Goal: Task Accomplishment & Management: Use online tool/utility

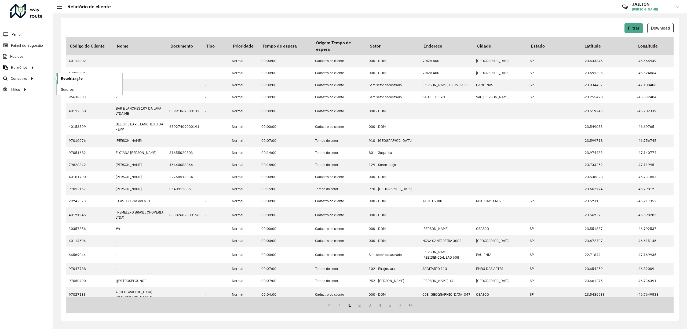
click at [76, 82] on link "Roteirização" at bounding box center [90, 78] width 66 height 11
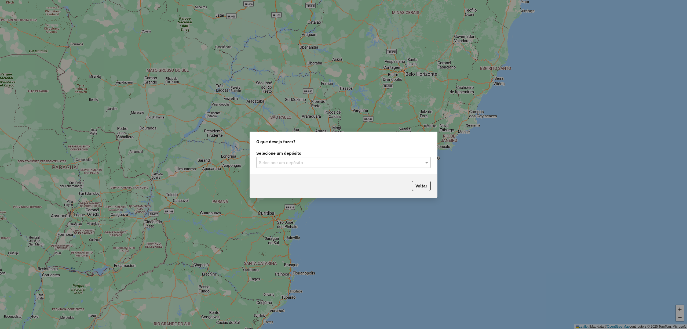
click at [341, 162] on input "text" at bounding box center [338, 162] width 158 height 6
click at [311, 178] on div "CDD Embu" at bounding box center [344, 177] width 174 height 9
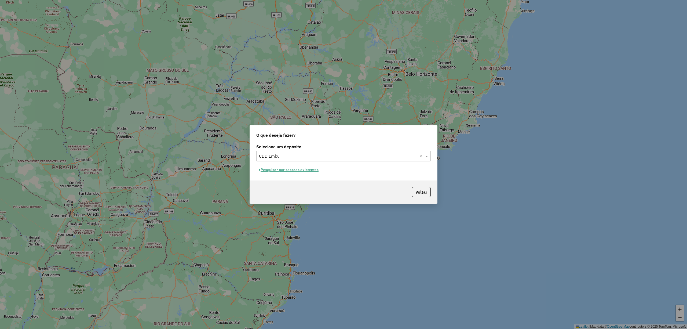
click at [301, 169] on button "Pesquisar por sessões existentes" at bounding box center [288, 170] width 65 height 8
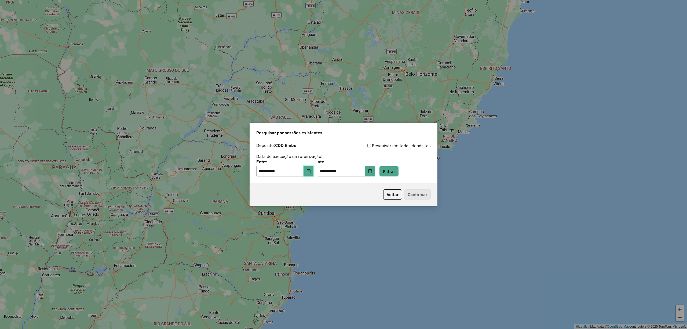
click at [312, 167] on button "Choose Date" at bounding box center [309, 171] width 10 height 11
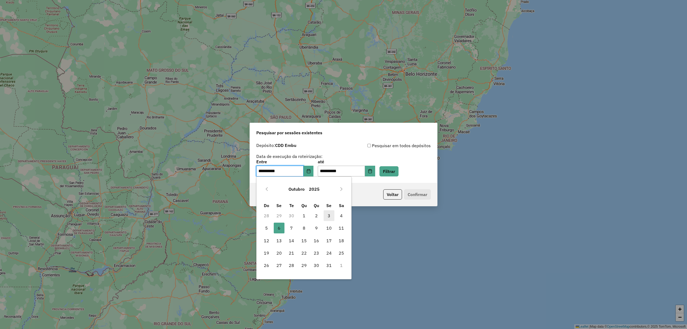
click at [328, 213] on span "3" at bounding box center [329, 215] width 11 height 11
type input "**********"
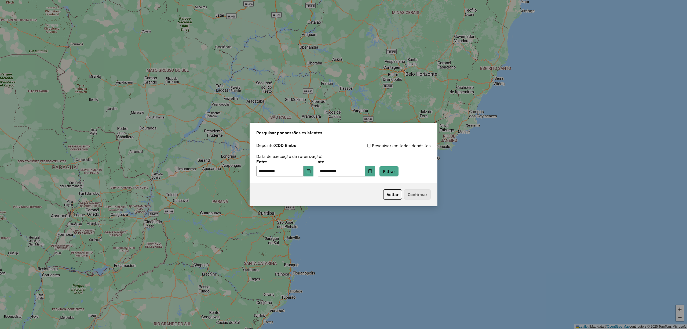
click at [378, 177] on div "**********" at bounding box center [343, 161] width 187 height 43
click at [372, 171] on icon "Choose Date" at bounding box center [369, 171] width 3 height 4
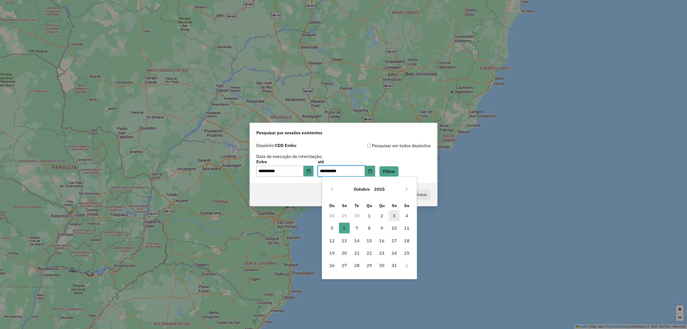
click at [395, 215] on span "3" at bounding box center [394, 215] width 11 height 11
type input "**********"
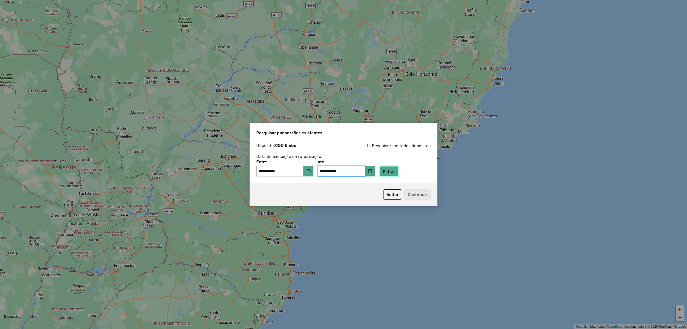
click at [399, 176] on button "Filtrar" at bounding box center [388, 171] width 19 height 10
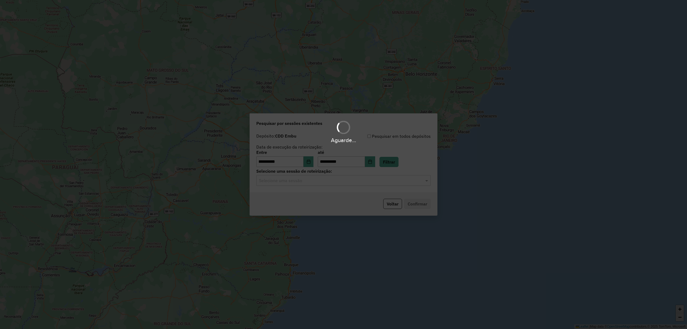
click at [371, 185] on div "Selecione uma sessão" at bounding box center [343, 180] width 174 height 11
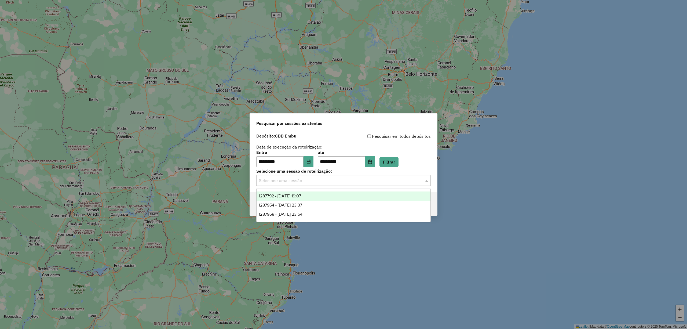
click at [344, 196] on div "1287792 - 03/10/2025 19:07" at bounding box center [344, 195] width 174 height 9
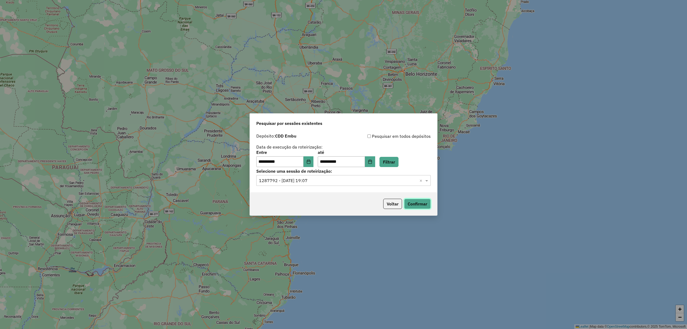
click at [415, 204] on button "Confirmar" at bounding box center [417, 204] width 27 height 10
drag, startPoint x: 302, startPoint y: 164, endPoint x: 304, endPoint y: 165, distance: 2.8
click at [302, 165] on input "**********" at bounding box center [279, 161] width 47 height 11
click at [310, 163] on button "Choose Date" at bounding box center [309, 161] width 10 height 11
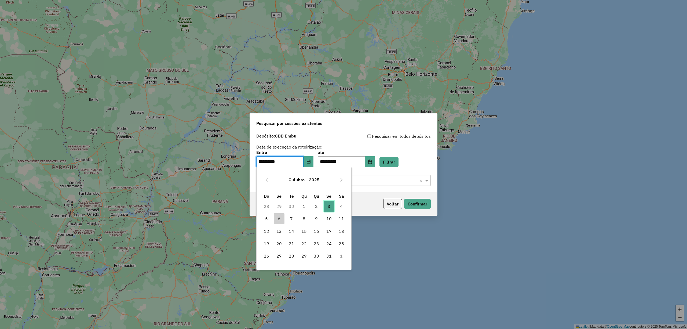
click at [331, 202] on span "3" at bounding box center [329, 206] width 11 height 11
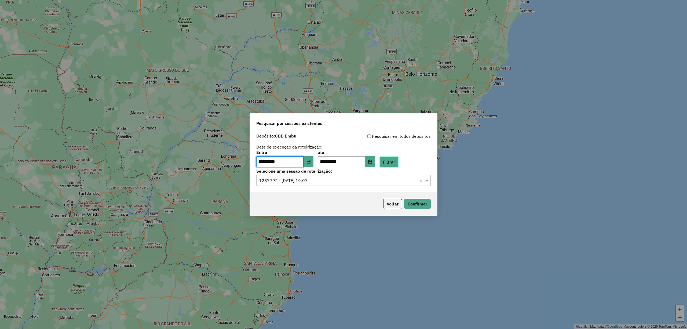
click at [394, 158] on button "Filtrar" at bounding box center [388, 162] width 19 height 10
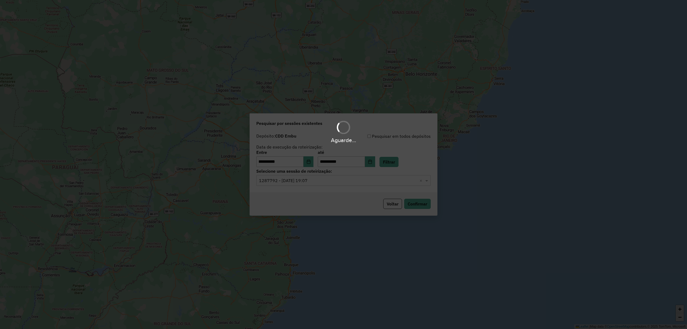
click at [356, 183] on div "Aguarde..." at bounding box center [343, 164] width 687 height 329
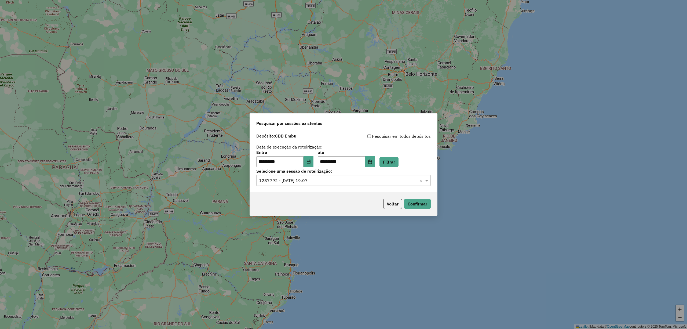
click at [324, 181] on input "text" at bounding box center [338, 180] width 158 height 6
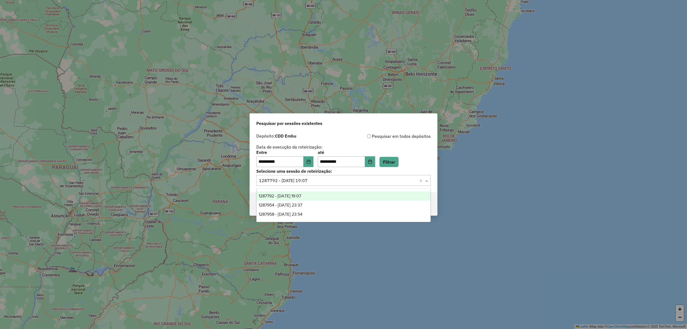
click at [301, 195] on span "1287792 - 03/10/2025 19:07" at bounding box center [280, 196] width 42 height 5
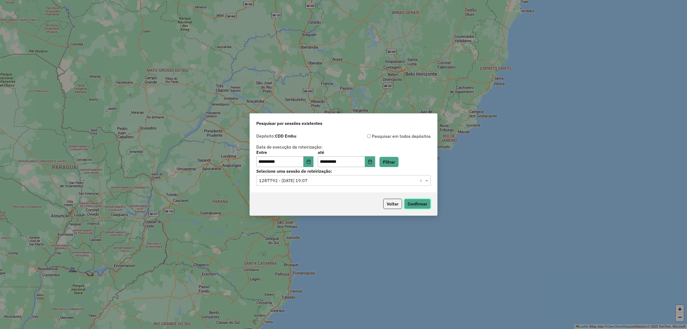
click at [411, 204] on button "Confirmar" at bounding box center [417, 204] width 27 height 10
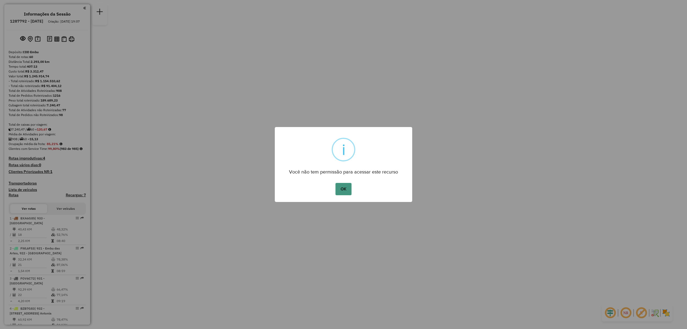
click at [349, 190] on button "OK" at bounding box center [343, 189] width 16 height 12
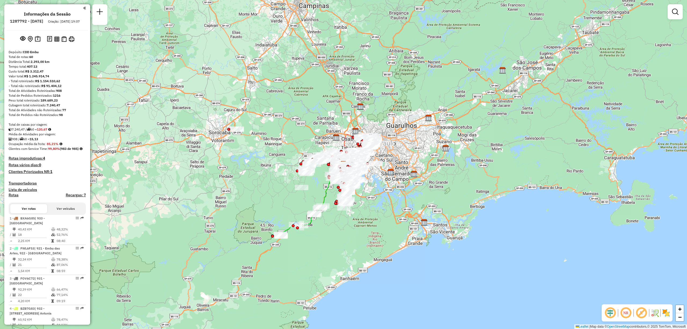
scroll to position [1664, 0]
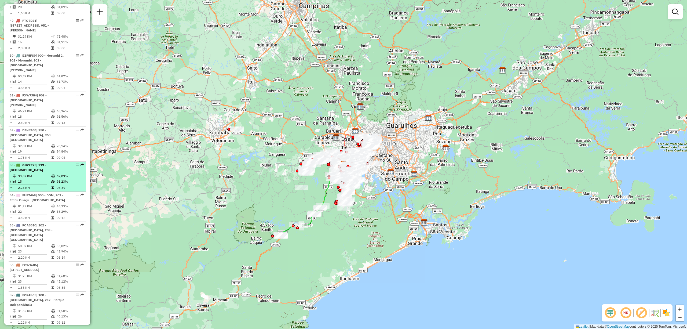
select select "**********"
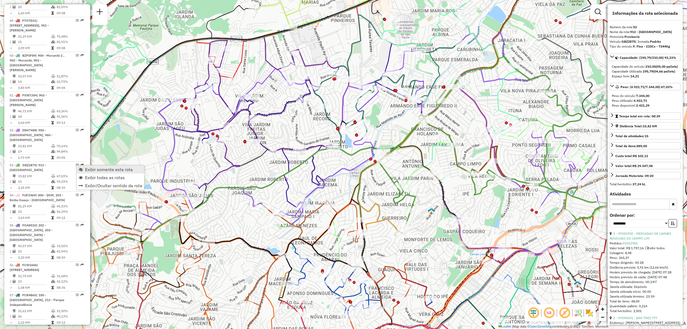
click at [86, 170] on span "Exibir somente esta rota" at bounding box center [109, 169] width 48 height 4
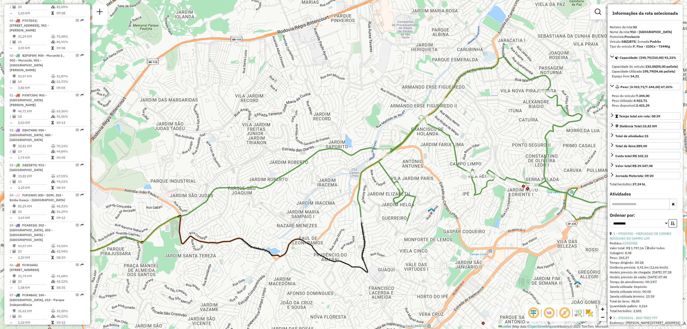
click at [590, 312] on img at bounding box center [589, 312] width 9 height 9
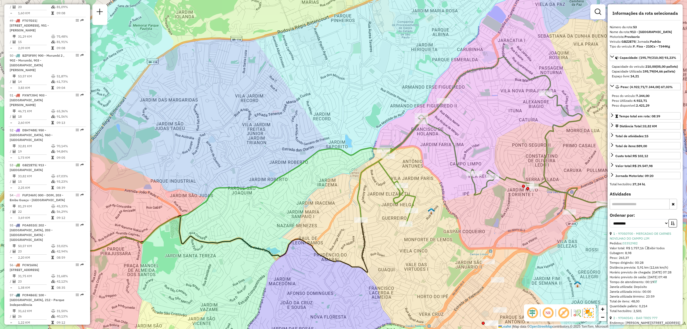
click at [540, 312] on img at bounding box center [540, 312] width 3 height 9
click at [535, 312] on em at bounding box center [532, 312] width 13 height 13
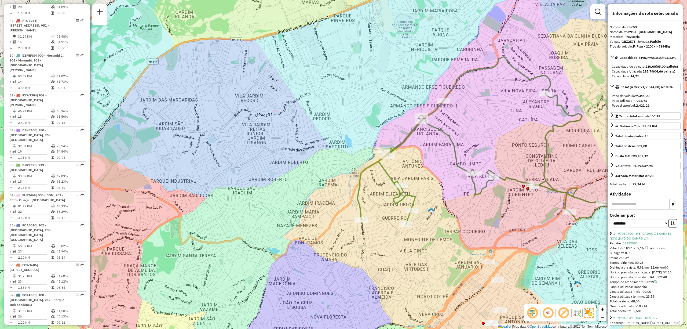
click at [546, 313] on em at bounding box center [548, 312] width 13 height 13
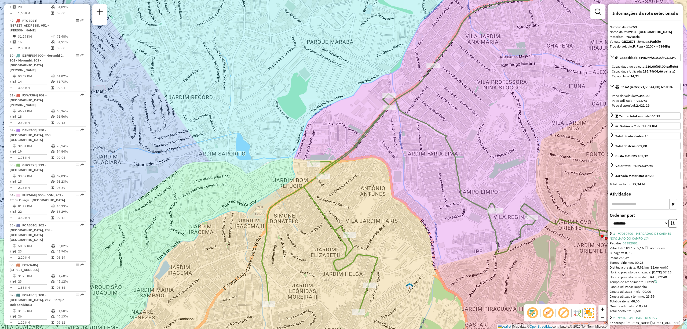
click at [562, 311] on em at bounding box center [563, 312] width 13 height 13
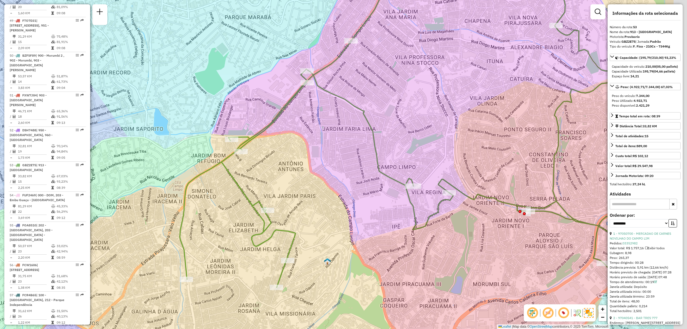
drag, startPoint x: 505, startPoint y: 176, endPoint x: 412, endPoint y: 143, distance: 98.4
click at [412, 143] on div "Janela de atendimento Grade de atendimento Capacidade Transportadoras Veículos …" at bounding box center [343, 164] width 687 height 329
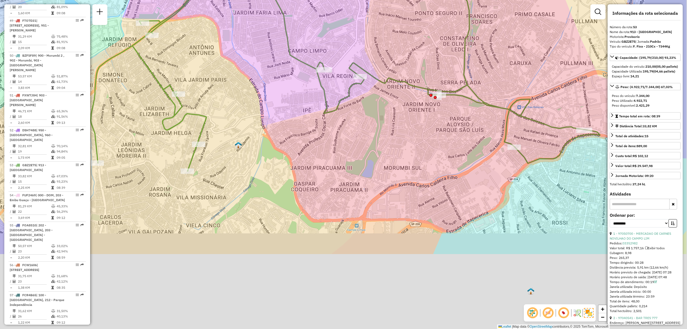
drag, startPoint x: 490, startPoint y: 231, endPoint x: 421, endPoint y: 122, distance: 129.0
click at [421, 122] on div "Janela de atendimento Grade de atendimento Capacidade Transportadoras Veículos …" at bounding box center [343, 164] width 687 height 329
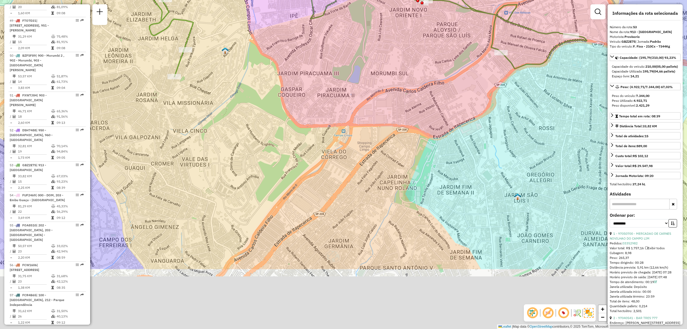
drag, startPoint x: 413, startPoint y: 278, endPoint x: 401, endPoint y: 185, distance: 94.2
click at [401, 185] on div "Janela de atendimento Grade de atendimento Capacidade Transportadoras Veículos …" at bounding box center [343, 164] width 687 height 329
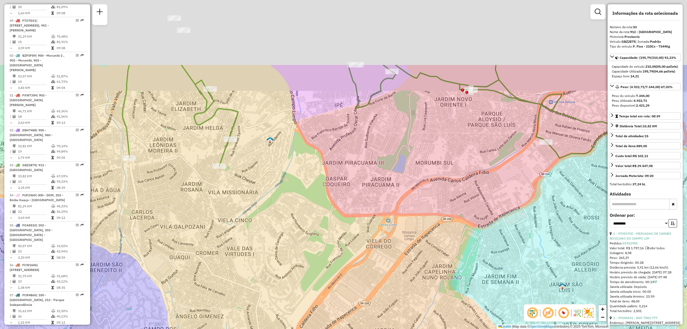
drag, startPoint x: 376, startPoint y: 81, endPoint x: 403, endPoint y: 181, distance: 104.3
click at [406, 182] on div "Janela de atendimento Grade de atendimento Capacidade Transportadoras Veículos …" at bounding box center [343, 164] width 687 height 329
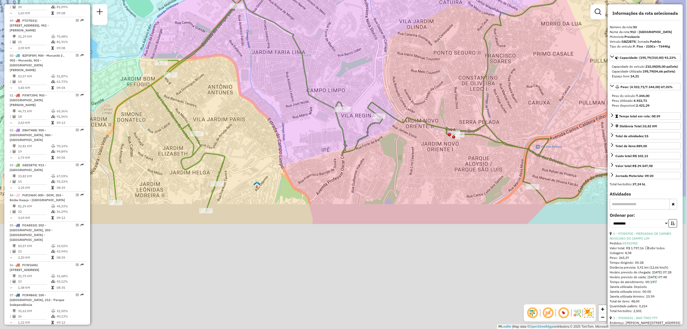
drag, startPoint x: 451, startPoint y: 235, endPoint x: 380, endPoint y: 94, distance: 156.9
click at [380, 94] on div "Janela de atendimento Grade de atendimento Capacidade Transportadoras Veículos …" at bounding box center [343, 164] width 687 height 329
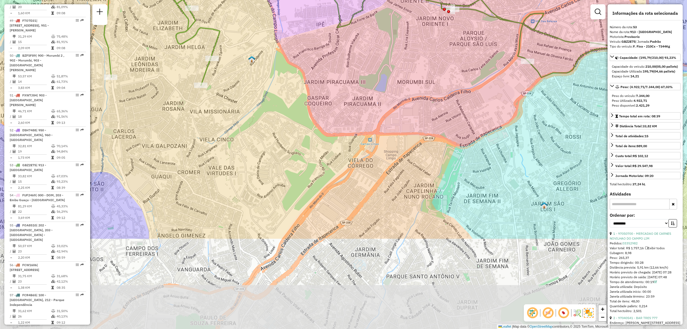
drag, startPoint x: 342, startPoint y: 254, endPoint x: 346, endPoint y: 139, distance: 115.7
click at [346, 139] on div "Janela de atendimento Grade de atendimento Capacidade Transportadoras Veículos …" at bounding box center [343, 164] width 687 height 329
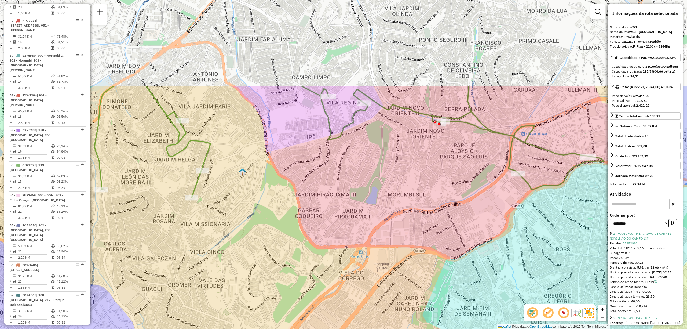
drag, startPoint x: 381, startPoint y: 128, endPoint x: 368, endPoint y: 242, distance: 114.6
click at [368, 242] on div "Janela de atendimento Grade de atendimento Capacidade Transportadoras Veículos …" at bounding box center [343, 164] width 687 height 329
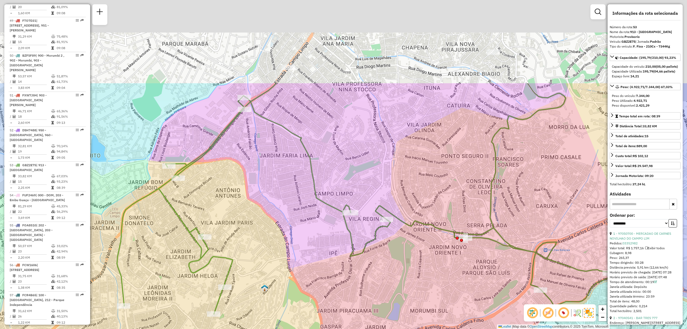
drag, startPoint x: 343, startPoint y: 100, endPoint x: 366, endPoint y: 224, distance: 126.7
click at [366, 224] on div "Janela de atendimento Grade de atendimento Capacidade Transportadoras Veículos …" at bounding box center [343, 164] width 687 height 329
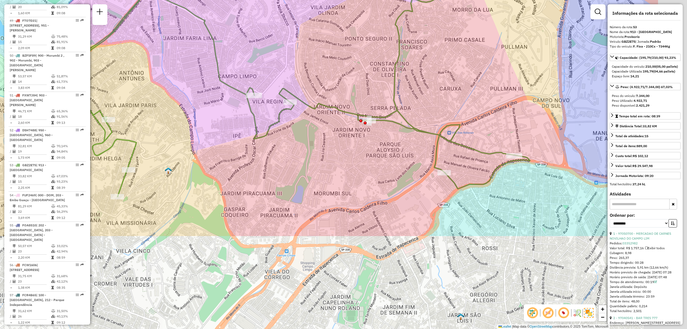
drag, startPoint x: 425, startPoint y: 219, endPoint x: 342, endPoint y: 107, distance: 139.6
click at [341, 108] on icon at bounding box center [275, 29] width 509 height 335
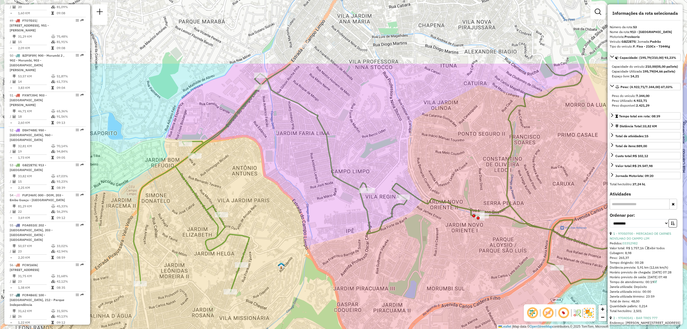
drag, startPoint x: 309, startPoint y: 205, endPoint x: 421, endPoint y: 302, distance: 147.8
click at [421, 302] on div "Janela de atendimento Grade de atendimento Capacidade Transportadoras Veículos …" at bounding box center [343, 164] width 687 height 329
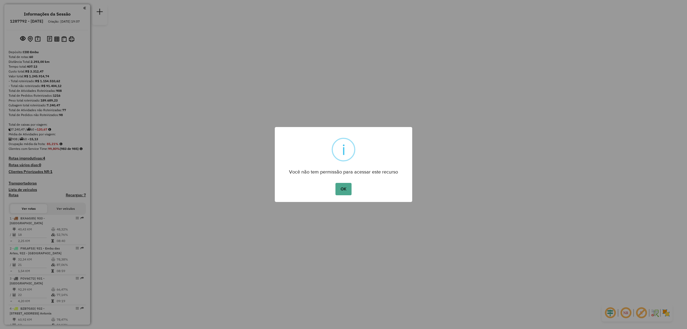
click at [352, 189] on div "OK No Cancel" at bounding box center [343, 188] width 137 height 15
click at [347, 182] on div "OK No Cancel" at bounding box center [343, 188] width 137 height 15
click at [348, 192] on button "OK" at bounding box center [343, 189] width 16 height 12
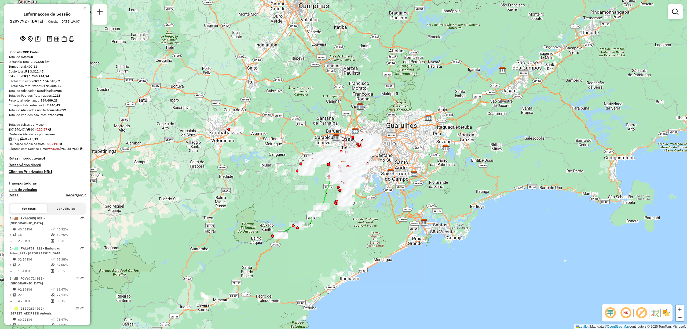
scroll to position [1664, 0]
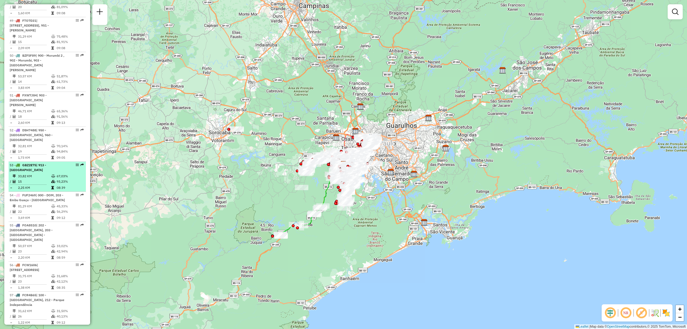
click at [76, 163] on em at bounding box center [77, 164] width 3 height 3
select select "**********"
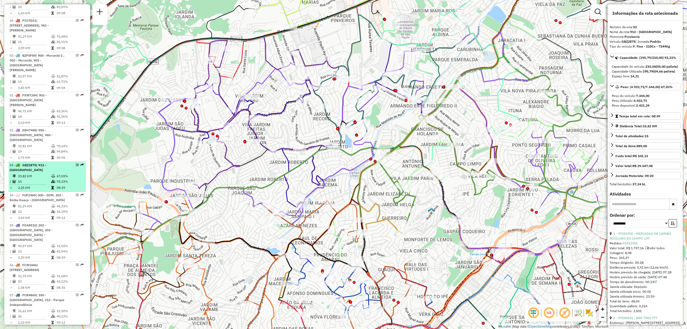
click at [72, 166] on div "53 - GBZ2E75 | 913 - Campo Limpo" at bounding box center [47, 168] width 75 height 10
click at [76, 163] on em at bounding box center [77, 164] width 3 height 3
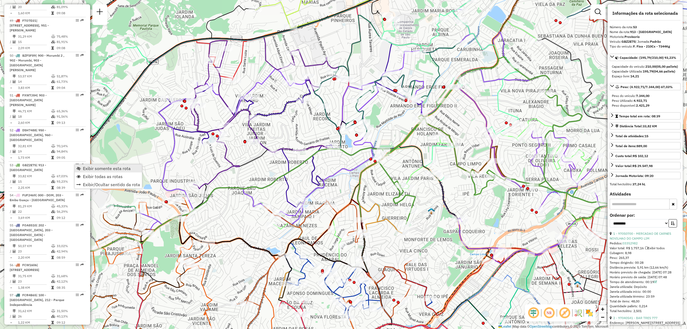
click at [90, 168] on span "Exibir somente esta rota" at bounding box center [107, 168] width 48 height 4
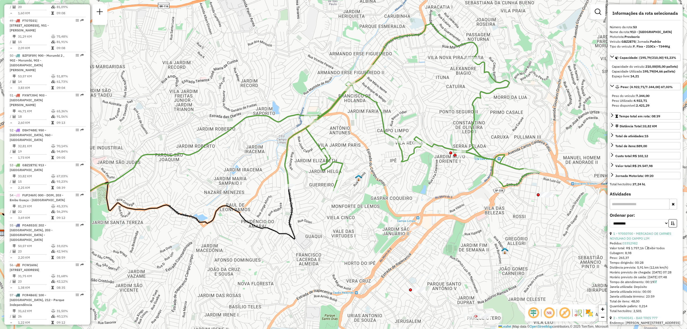
click at [592, 313] on img at bounding box center [589, 312] width 9 height 9
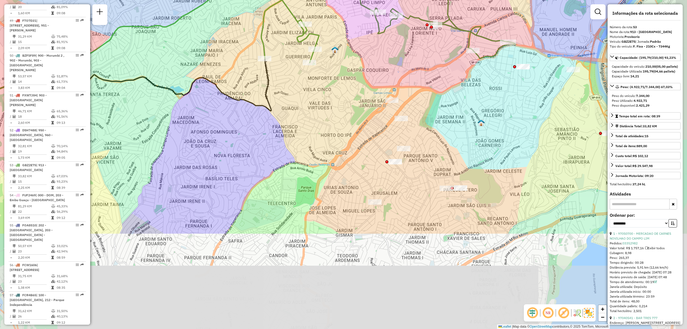
drag, startPoint x: 457, startPoint y: 178, endPoint x: 433, endPoint y: 47, distance: 132.6
click at [433, 48] on div "Janela de atendimento Grade de atendimento Capacidade Transportadoras Veículos …" at bounding box center [343, 164] width 687 height 329
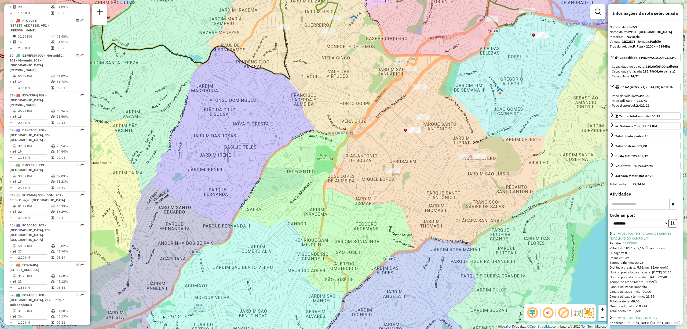
drag, startPoint x: 392, startPoint y: 176, endPoint x: 399, endPoint y: 197, distance: 21.6
click at [399, 197] on div "Janela de atendimento Grade de atendimento Capacidade Transportadoras Veículos …" at bounding box center [343, 164] width 687 height 329
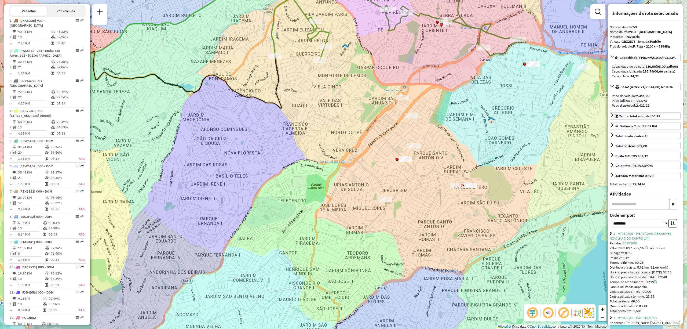
scroll to position [0, 0]
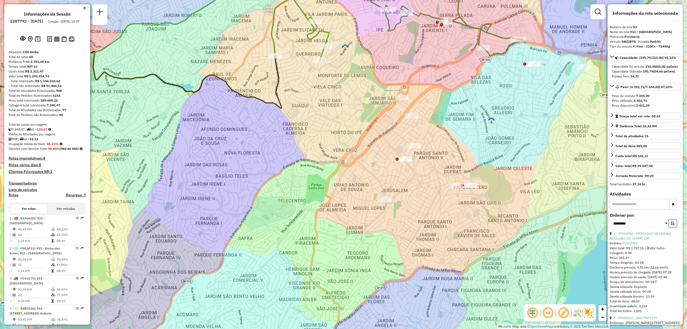
click at [30, 23] on h6 "1287792 - 03/10/2025" at bounding box center [26, 21] width 33 height 5
copy h6 "1287792"
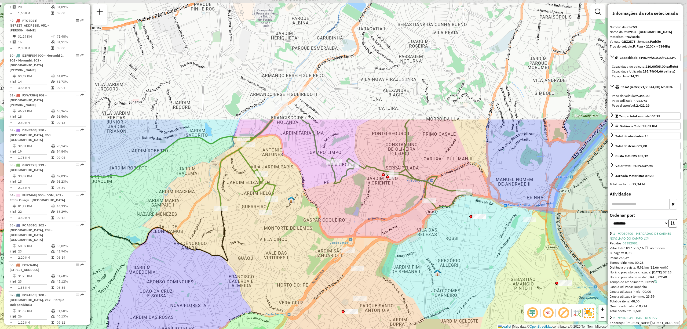
drag, startPoint x: 381, startPoint y: 97, endPoint x: 322, endPoint y: 241, distance: 155.4
click at [326, 243] on div "Janela de atendimento Grade de atendimento Capacidade Transportadoras Veículos …" at bounding box center [343, 164] width 687 height 329
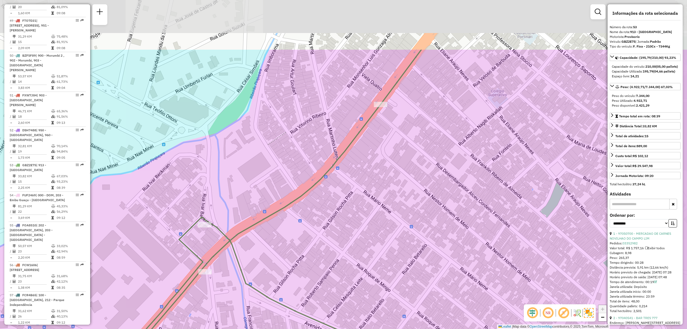
drag, startPoint x: 439, startPoint y: 46, endPoint x: 382, endPoint y: 129, distance: 100.3
click at [382, 129] on div "Janela de atendimento Grade de atendimento Capacidade Transportadoras Veículos …" at bounding box center [343, 164] width 687 height 329
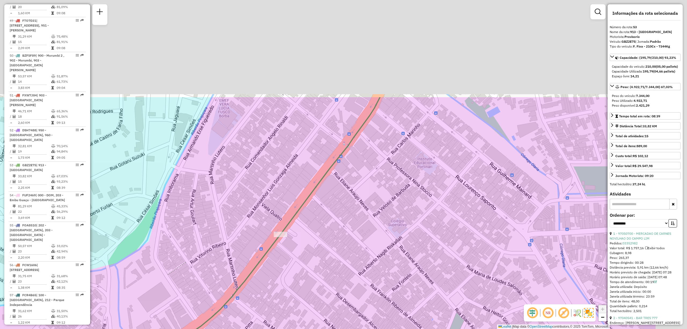
drag, startPoint x: 441, startPoint y: 113, endPoint x: 393, endPoint y: 184, distance: 85.5
click at [393, 184] on div "Janela de atendimento Grade de atendimento Capacidade Transportadoras Veículos …" at bounding box center [343, 164] width 687 height 329
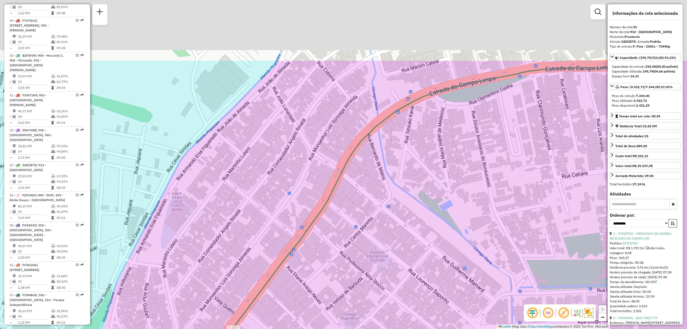
drag, startPoint x: 430, startPoint y: 135, endPoint x: 418, endPoint y: 165, distance: 32.2
click at [418, 165] on div "Janela de atendimento Grade de atendimento Capacidade Transportadoras Veículos …" at bounding box center [343, 164] width 687 height 329
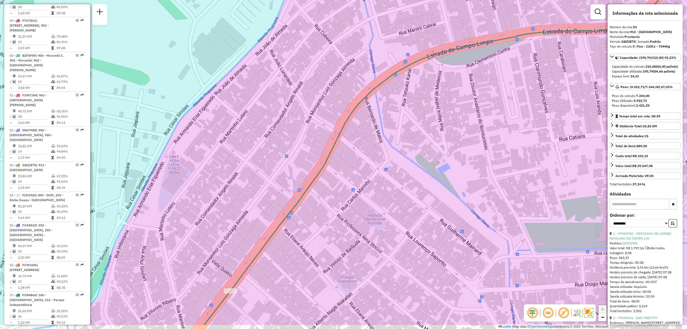
drag, startPoint x: 374, startPoint y: 177, endPoint x: 373, endPoint y: 99, distance: 77.8
click at [372, 99] on div "Janela de atendimento Grade de atendimento Capacidade Transportadoras Veículos …" at bounding box center [343, 164] width 687 height 329
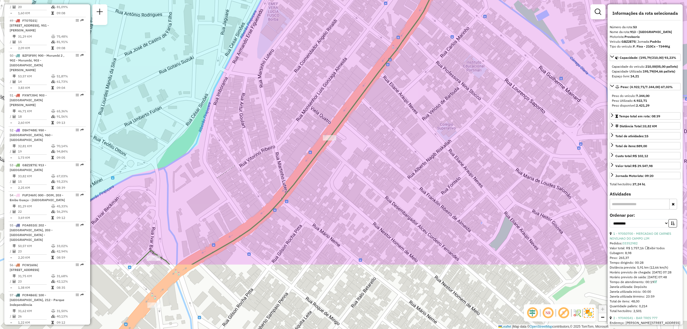
drag, startPoint x: 333, startPoint y: 159, endPoint x: 427, endPoint y: 94, distance: 114.4
click at [427, 96] on div "Janela de atendimento Grade de atendimento Capacidade Transportadoras Veículos …" at bounding box center [343, 164] width 687 height 329
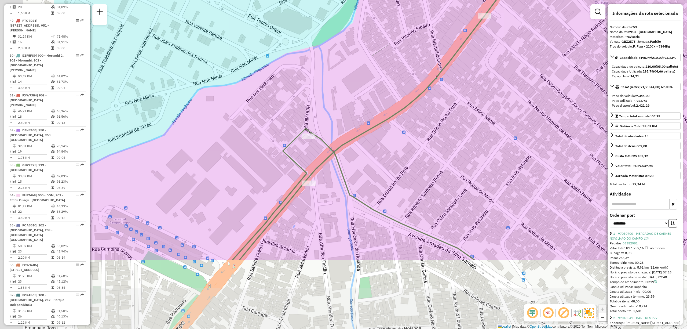
drag, startPoint x: 223, startPoint y: 222, endPoint x: 345, endPoint y: 121, distance: 158.7
click at [345, 121] on div "Janela de atendimento Grade de atendimento Capacidade Transportadoras Veículos …" at bounding box center [343, 164] width 687 height 329
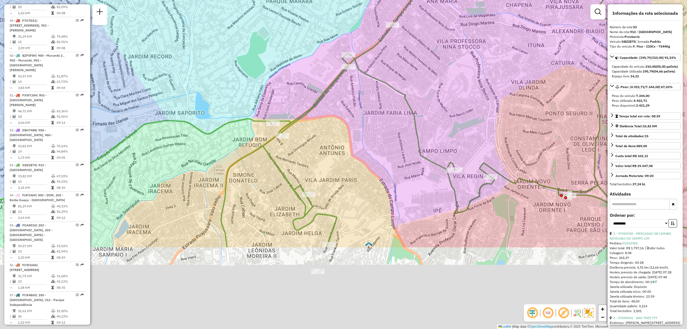
drag, startPoint x: 454, startPoint y: 224, endPoint x: 365, endPoint y: 32, distance: 211.2
click at [369, 44] on div "Janela de atendimento Grade de atendimento Capacidade Transportadoras Veículos …" at bounding box center [343, 164] width 687 height 329
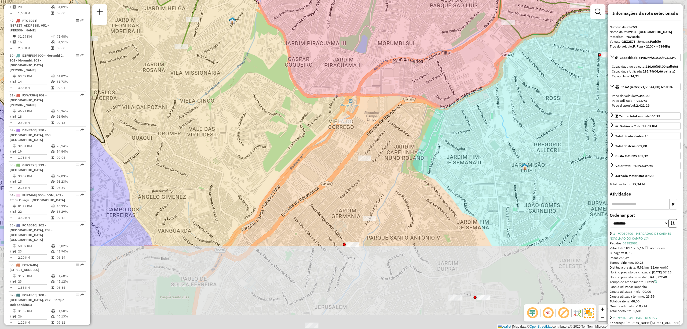
drag, startPoint x: 483, startPoint y: 167, endPoint x: 405, endPoint y: 70, distance: 124.4
click at [405, 70] on div "Janela de atendimento Grade de atendimento Capacidade Transportadoras Veículos …" at bounding box center [343, 164] width 687 height 329
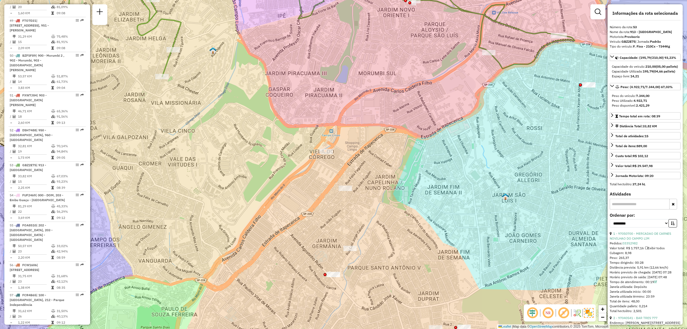
drag, startPoint x: 403, startPoint y: 157, endPoint x: 403, endPoint y: 168, distance: 11.3
click at [403, 168] on div "Janela de atendimento Grade de atendimento Capacidade Transportadoras Veículos …" at bounding box center [343, 164] width 687 height 329
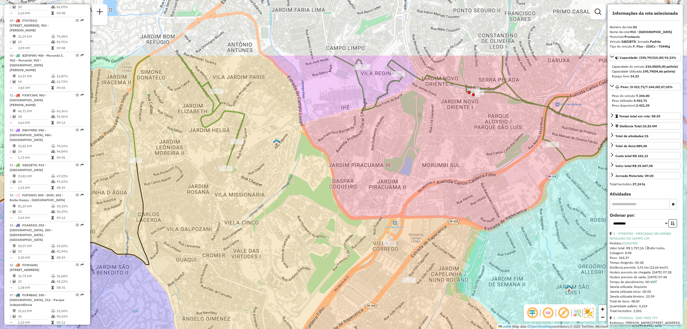
drag, startPoint x: 296, startPoint y: 68, endPoint x: 372, endPoint y: 196, distance: 148.8
click at [370, 196] on div "Janela de atendimento Grade de atendimento Capacidade Transportadoras Veículos …" at bounding box center [343, 164] width 687 height 329
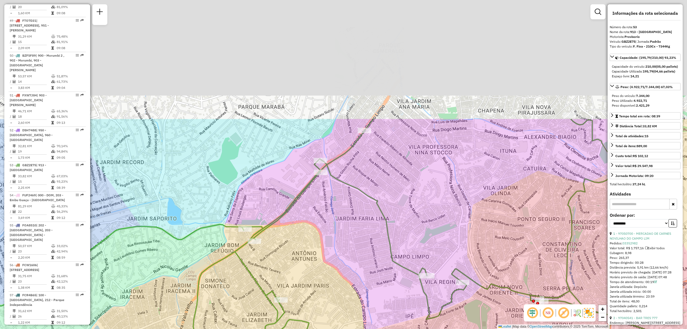
drag, startPoint x: 380, startPoint y: 36, endPoint x: 426, endPoint y: 176, distance: 147.1
click at [426, 177] on div "Janela de atendimento Grade de atendimento Capacidade Transportadoras Veículos …" at bounding box center [343, 164] width 687 height 329
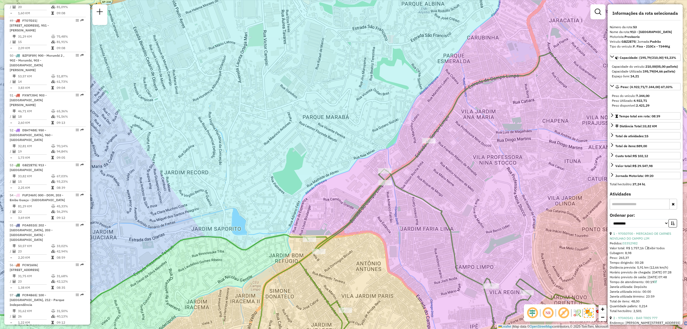
drag, startPoint x: 267, startPoint y: 138, endPoint x: 327, endPoint y: 144, distance: 60.4
click at [327, 144] on div "Janela de atendimento Grade de atendimento Capacidade Transportadoras Veículos …" at bounding box center [343, 164] width 687 height 329
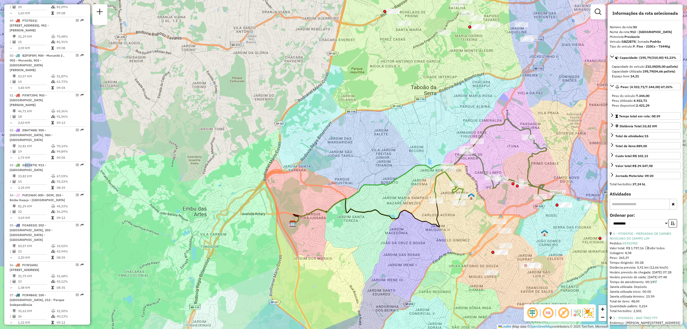
drag, startPoint x: 507, startPoint y: 190, endPoint x: 374, endPoint y: 119, distance: 151.2
click at [374, 110] on div "Janela de atendimento Grade de atendimento Capacidade Transportadoras Veículos …" at bounding box center [343, 164] width 687 height 329
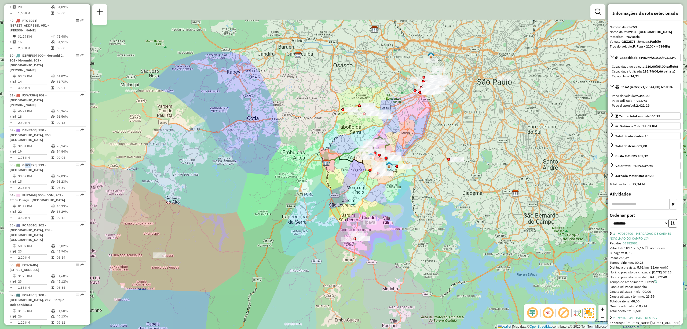
drag, startPoint x: 373, startPoint y: 91, endPoint x: 374, endPoint y: 118, distance: 27.1
click at [374, 118] on div "Janela de atendimento Grade de atendimento Capacidade Transportadoras Veículos …" at bounding box center [343, 164] width 687 height 329
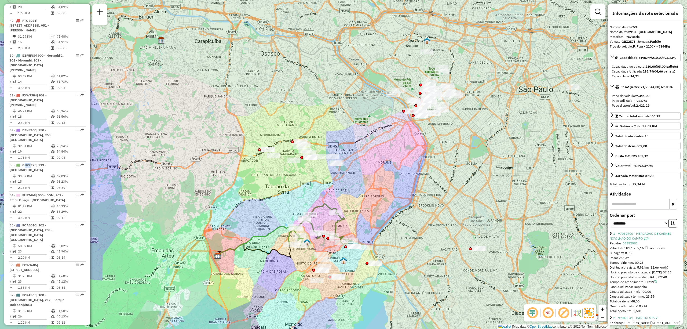
drag, startPoint x: 361, startPoint y: 203, endPoint x: 370, endPoint y: 184, distance: 21.0
click at [370, 184] on div "Janela de atendimento Grade de atendimento Capacidade Transportadoras Veículos …" at bounding box center [343, 164] width 687 height 329
